Goal: Navigation & Orientation: Understand site structure

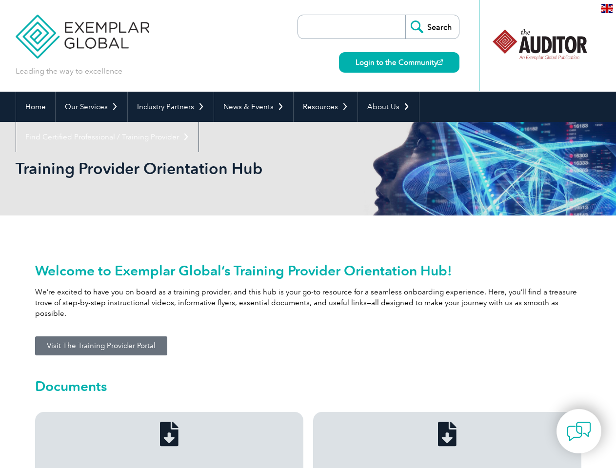
click at [91, 107] on link "Our Services" at bounding box center [92, 107] width 72 height 30
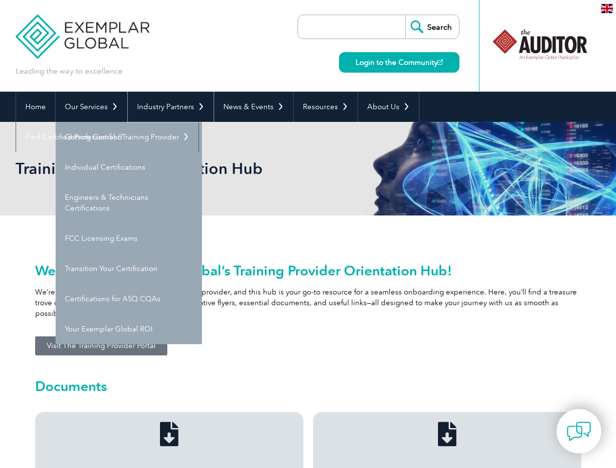
click at [169, 107] on link "Industry Partners" at bounding box center [171, 107] width 86 height 30
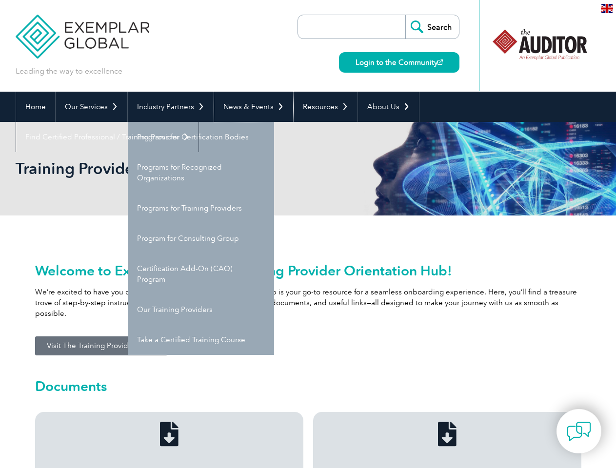
click at [251, 107] on link "News & Events" at bounding box center [253, 107] width 79 height 30
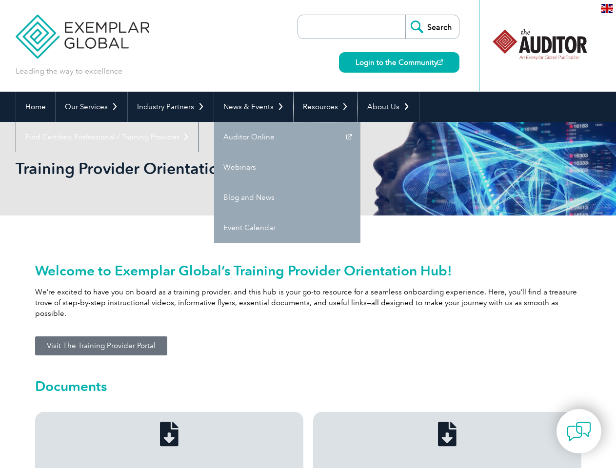
click at [322, 107] on link "Resources" at bounding box center [326, 107] width 64 height 30
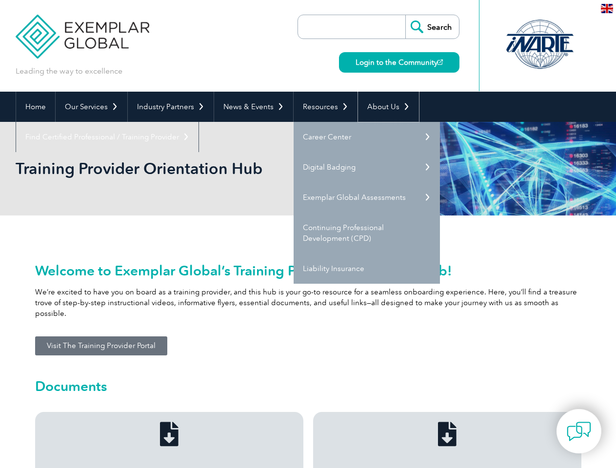
click at [384, 107] on link "About Us" at bounding box center [388, 107] width 61 height 30
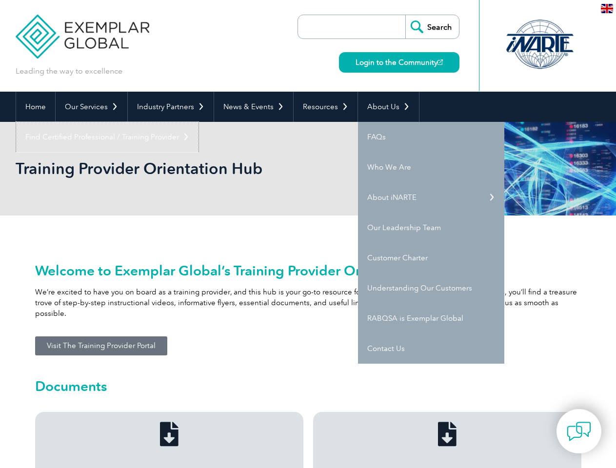
click at [199, 122] on link "Find Certified Professional / Training Provider" at bounding box center [107, 137] width 183 height 30
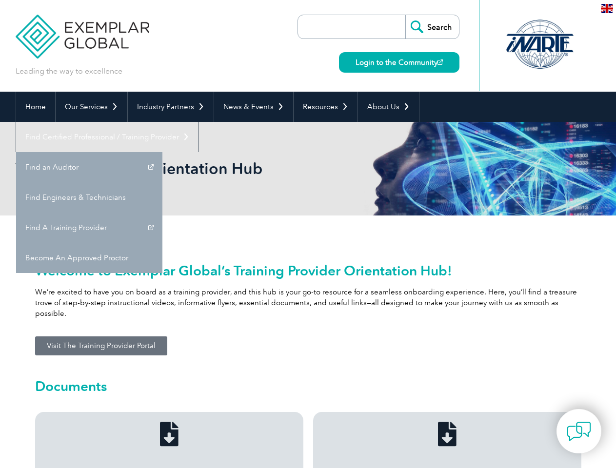
click at [579, 431] on img at bounding box center [579, 432] width 24 height 24
